Goal: Transaction & Acquisition: Purchase product/service

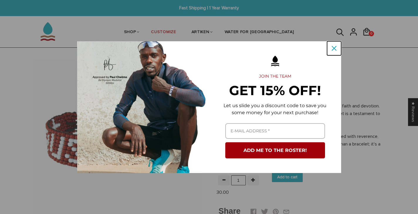
click at [335, 47] on icon "close icon" at bounding box center [334, 48] width 5 height 5
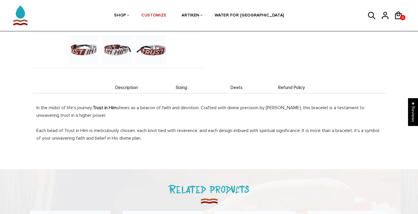
scroll to position [195, 0]
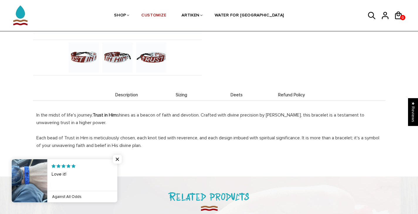
click at [128, 94] on span "Description" at bounding box center [127, 95] width 52 height 5
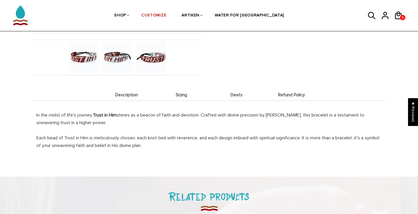
click at [291, 94] on span "Refund Policy" at bounding box center [291, 95] width 52 height 5
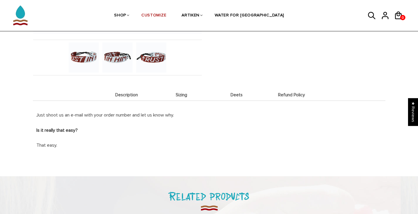
click at [180, 96] on span "Sizing" at bounding box center [181, 95] width 52 height 5
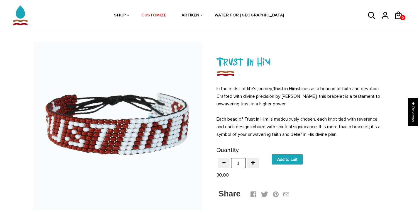
scroll to position [0, 0]
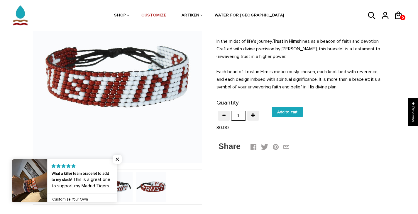
scroll to position [67, 0]
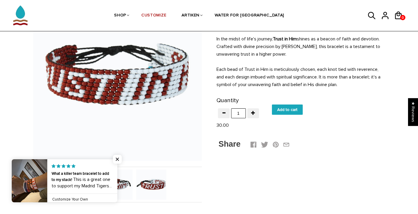
click at [290, 110] on input "Add to cart" at bounding box center [287, 110] width 31 height 10
type input "Add to cart"
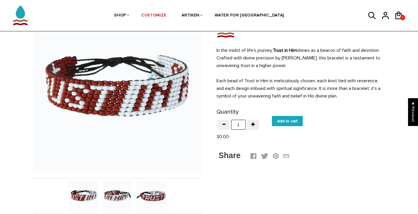
scroll to position [54, 0]
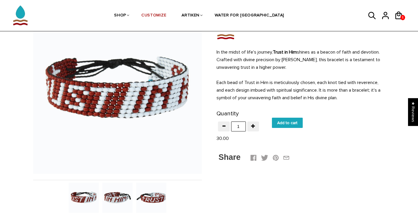
click at [284, 121] on input "Add to cart" at bounding box center [287, 123] width 31 height 10
type input "Add to cart"
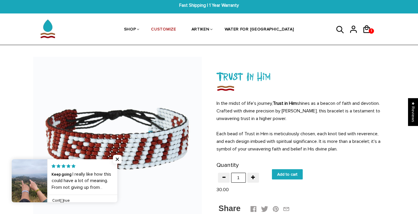
scroll to position [0, 0]
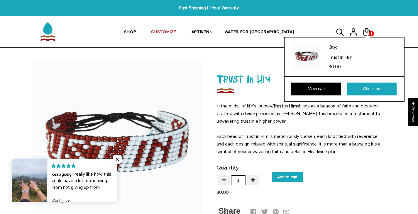
click at [365, 37] on div "Qty: 1 Trust In Him 30.00 View cart Check out" at bounding box center [344, 69] width 120 height 65
click at [368, 90] on link "Check out" at bounding box center [372, 89] width 50 height 13
